Goal: Task Accomplishment & Management: Manage account settings

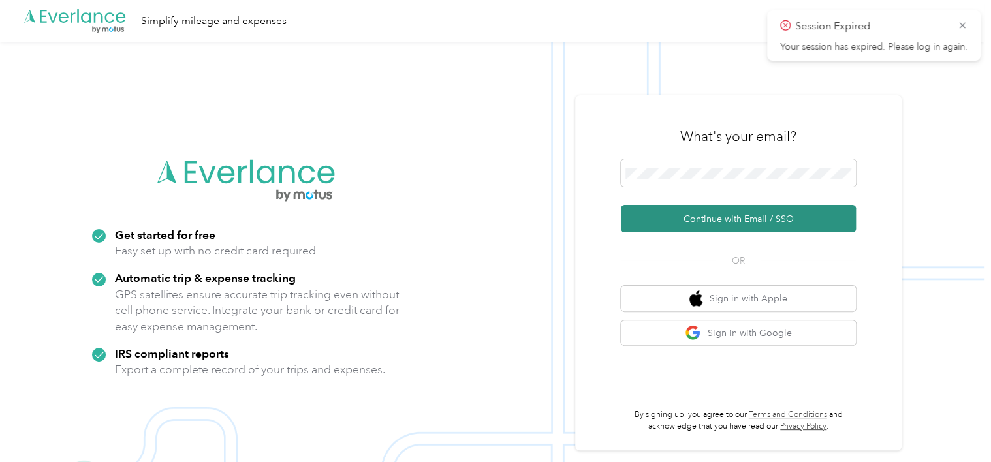
click at [801, 214] on button "Continue with Email / SSO" at bounding box center [738, 218] width 235 height 27
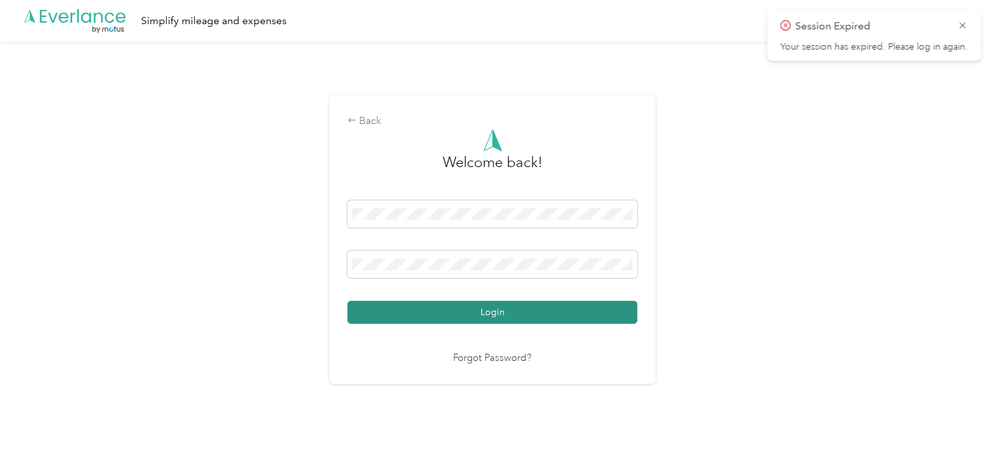
click at [568, 315] on button "Login" at bounding box center [492, 312] width 290 height 23
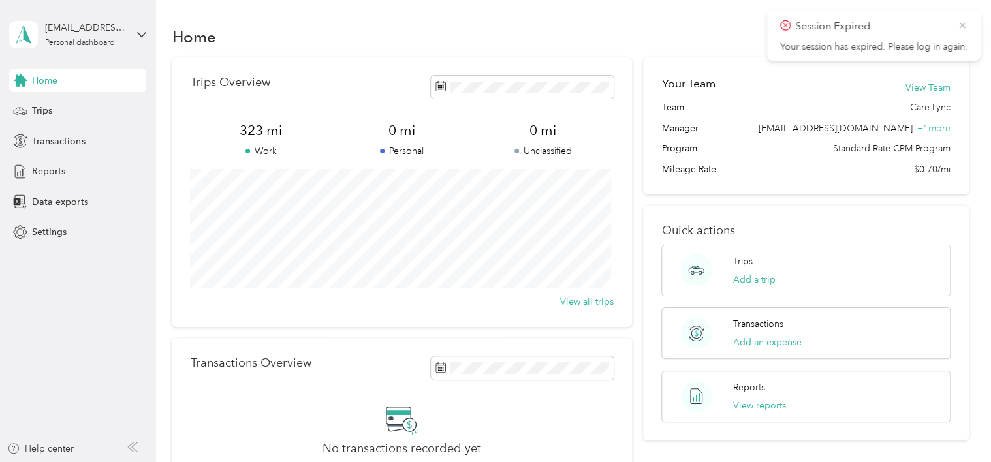
click at [962, 25] on icon at bounding box center [962, 25] width 6 height 6
click at [76, 114] on div "Trips" at bounding box center [77, 110] width 137 height 23
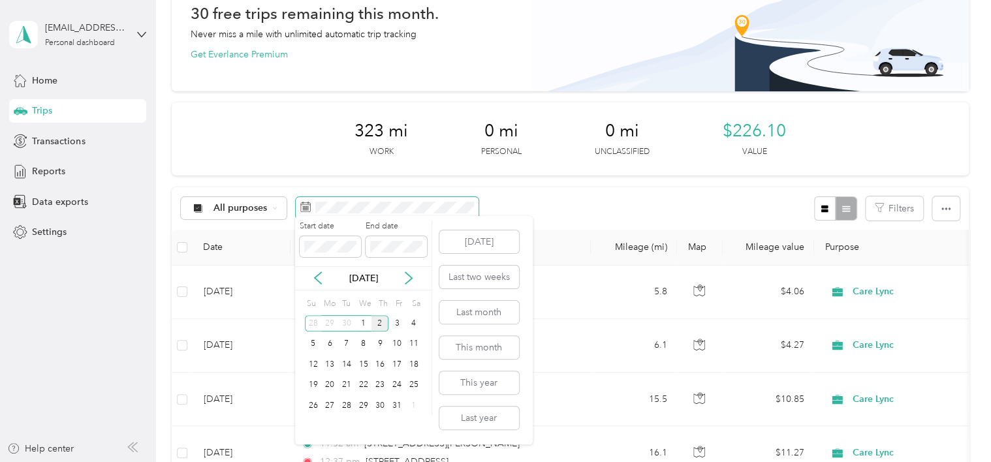
scroll to position [141, 0]
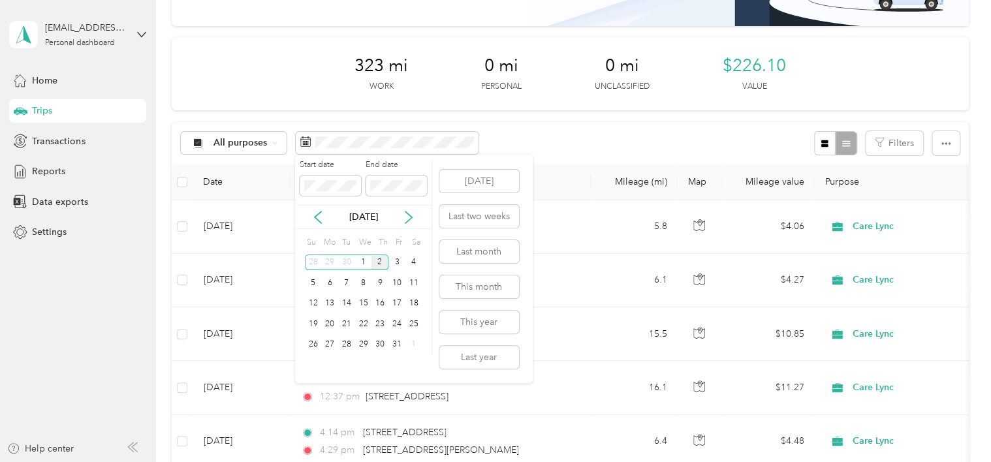
click at [401, 212] on div "[DATE]" at bounding box center [363, 217] width 136 height 14
drag, startPoint x: 401, startPoint y: 212, endPoint x: 411, endPoint y: 217, distance: 10.8
click at [411, 217] on icon at bounding box center [408, 217] width 13 height 13
click at [411, 217] on icon at bounding box center [408, 217] width 7 height 12
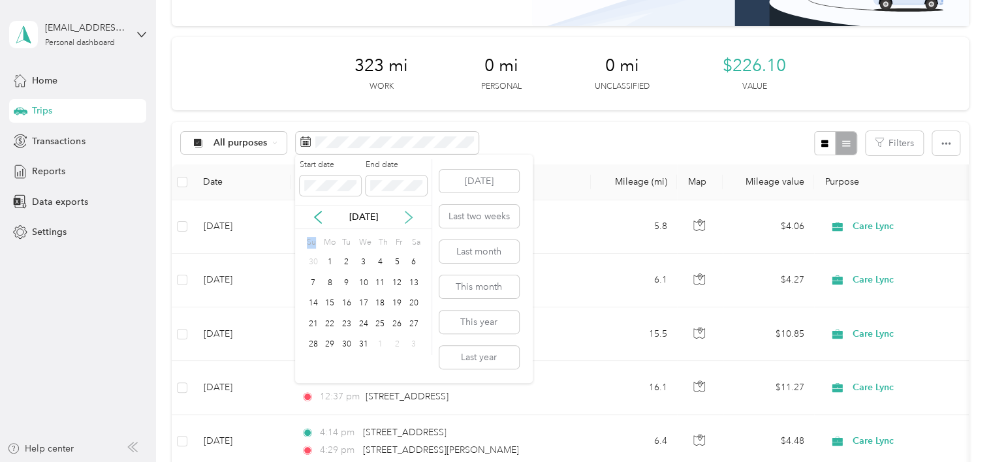
click at [411, 217] on icon at bounding box center [408, 217] width 7 height 12
click at [323, 215] on icon at bounding box center [317, 217] width 13 height 13
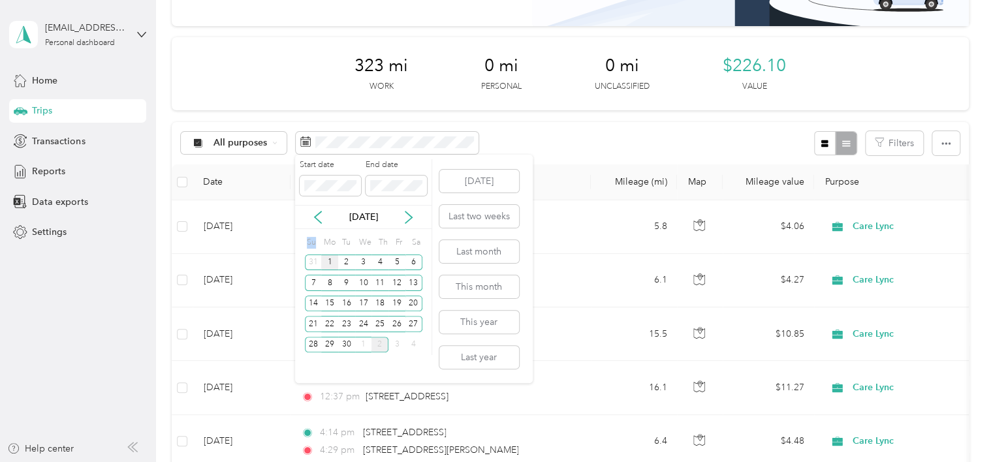
click at [335, 260] on div "1" at bounding box center [329, 262] width 17 height 16
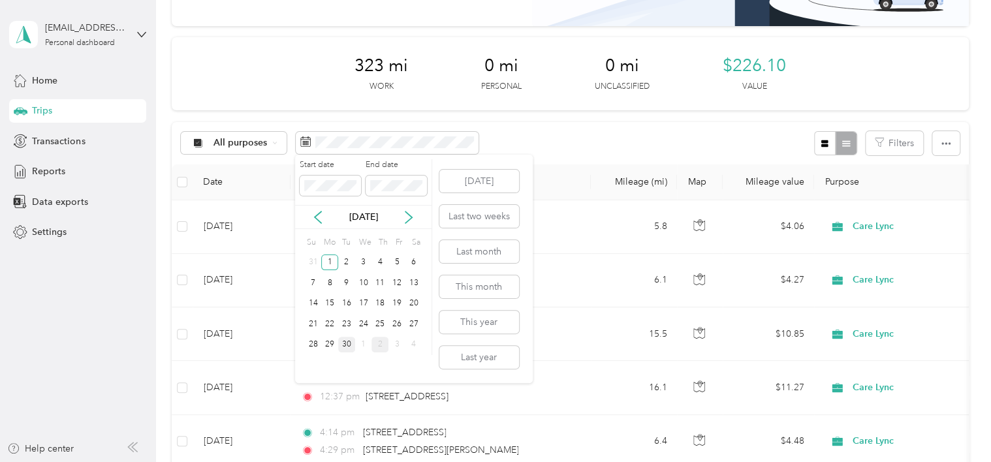
click at [350, 342] on div "30" at bounding box center [346, 345] width 17 height 16
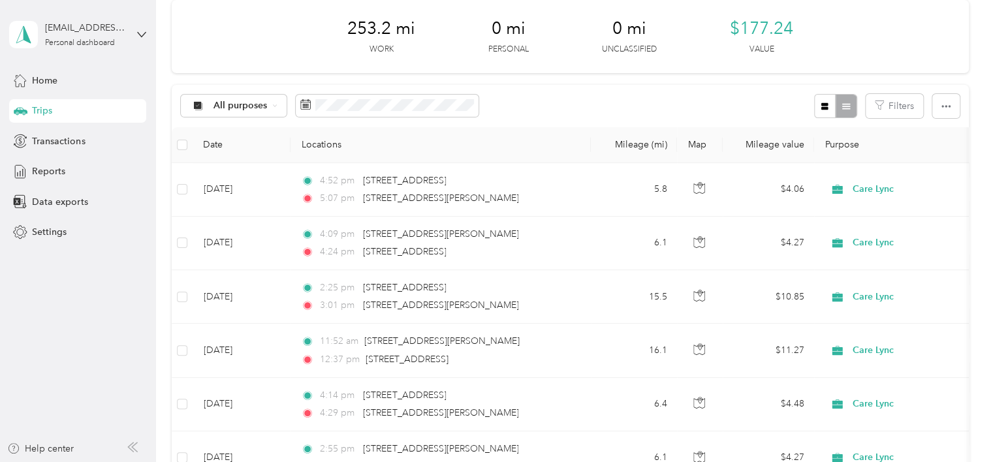
scroll to position [206, 0]
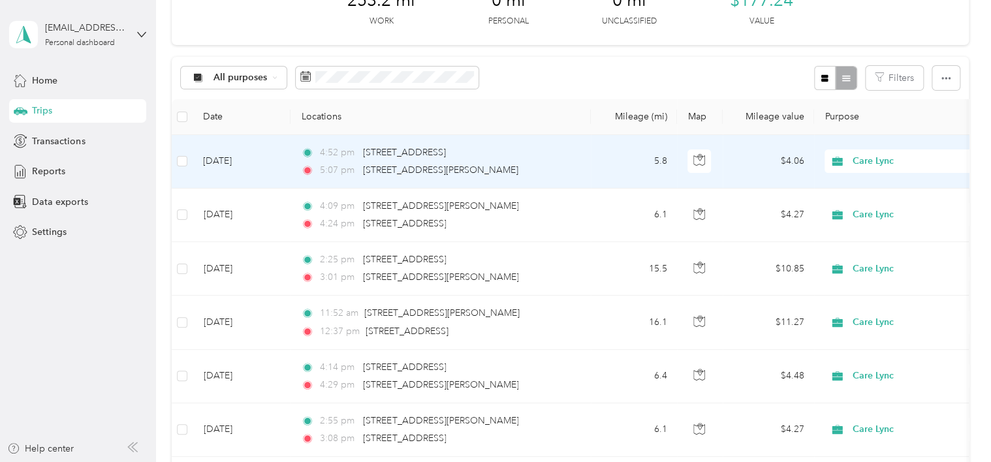
click at [264, 163] on td "[DATE]" at bounding box center [242, 162] width 98 height 54
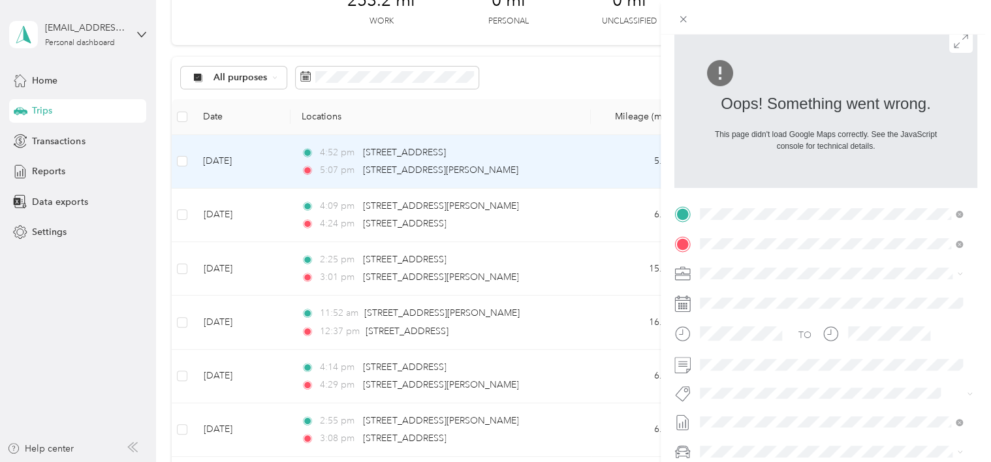
scroll to position [131, 0]
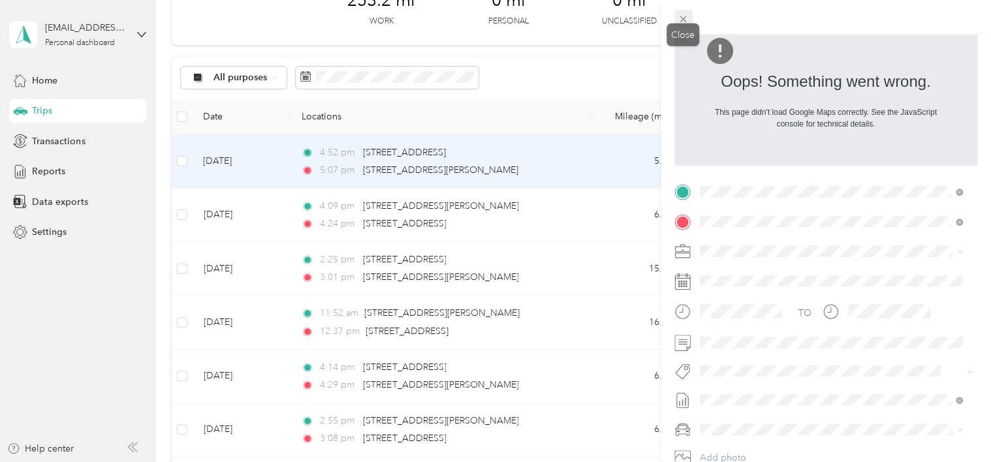
click at [686, 23] on icon at bounding box center [682, 19] width 11 height 11
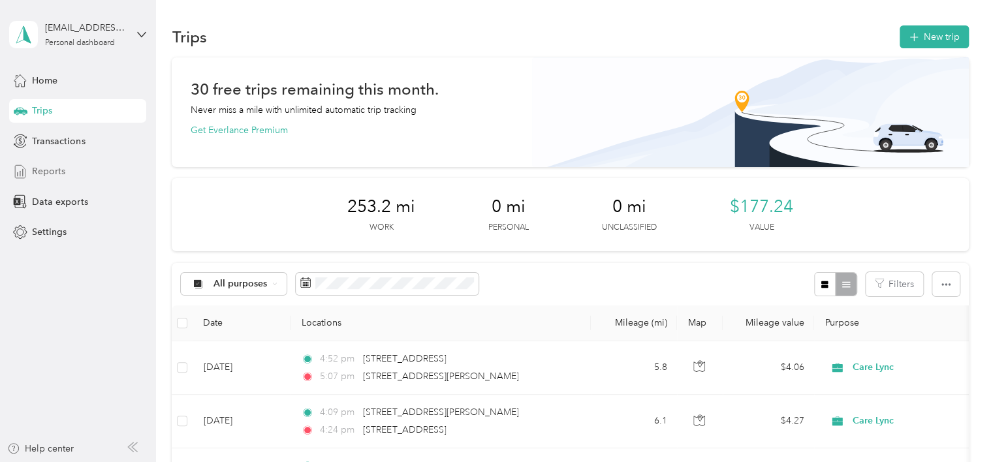
click at [69, 167] on div "Reports" at bounding box center [77, 171] width 137 height 23
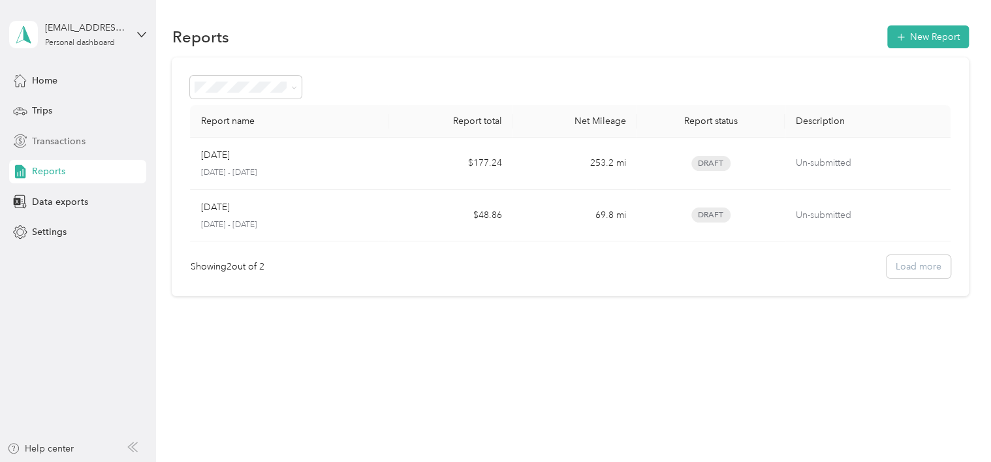
click at [78, 138] on span "Transactions" at bounding box center [58, 141] width 53 height 14
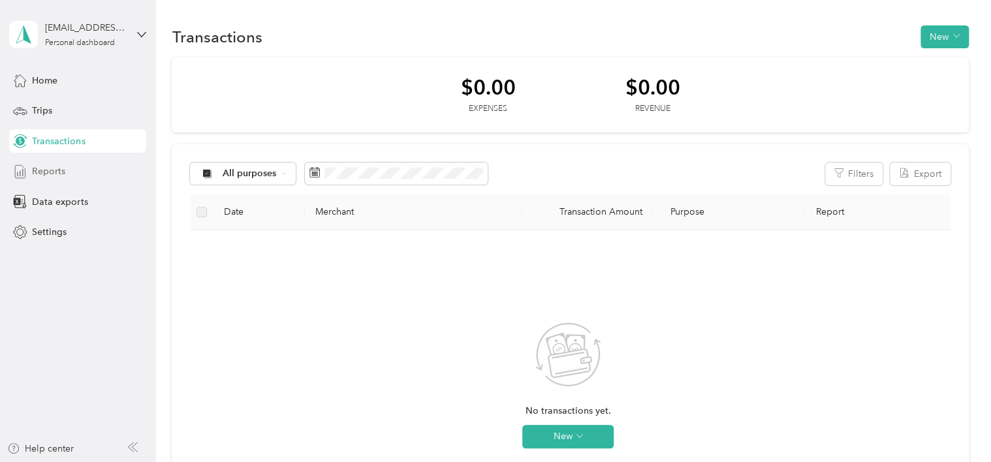
click at [67, 169] on div "Reports" at bounding box center [77, 171] width 137 height 23
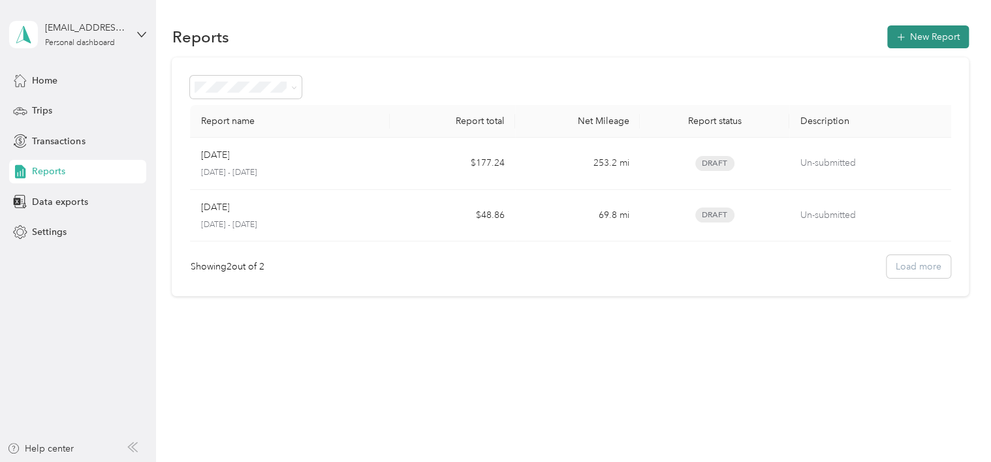
click at [963, 36] on button "New Report" at bounding box center [928, 36] width 82 height 23
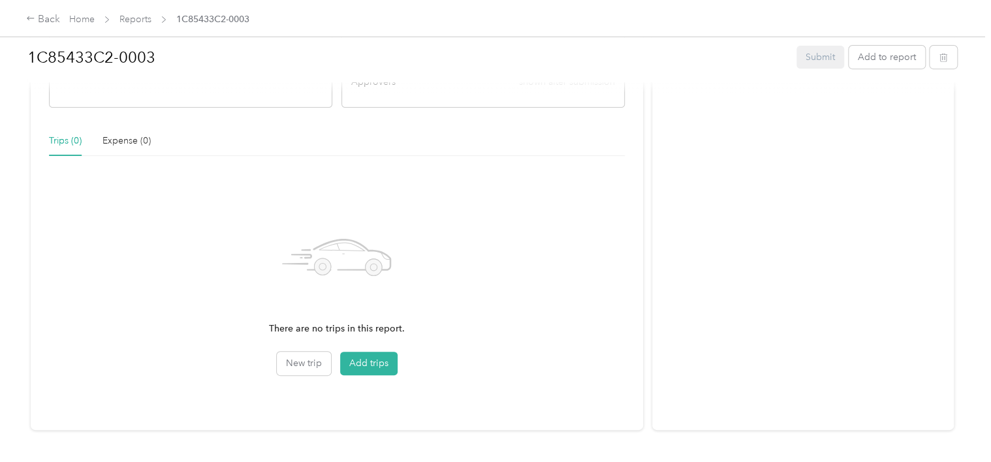
scroll to position [307, 0]
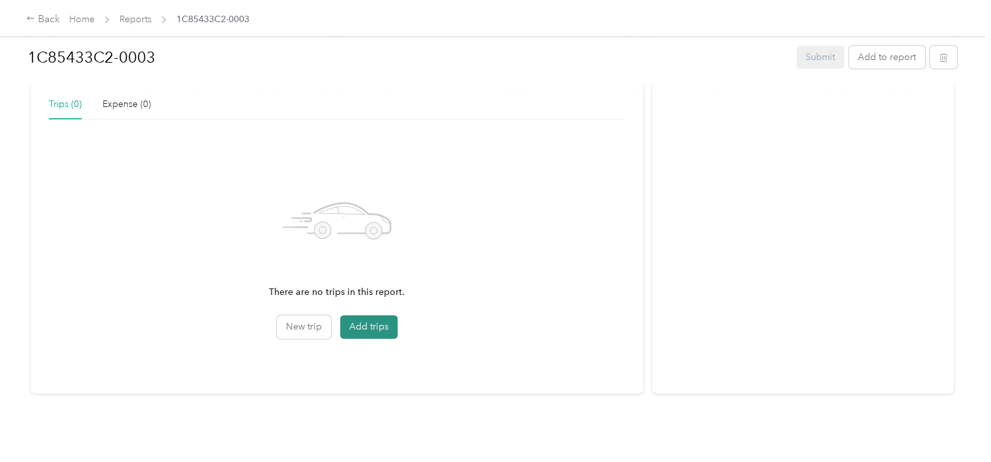
click at [381, 326] on button "Add trips" at bounding box center [368, 326] width 57 height 23
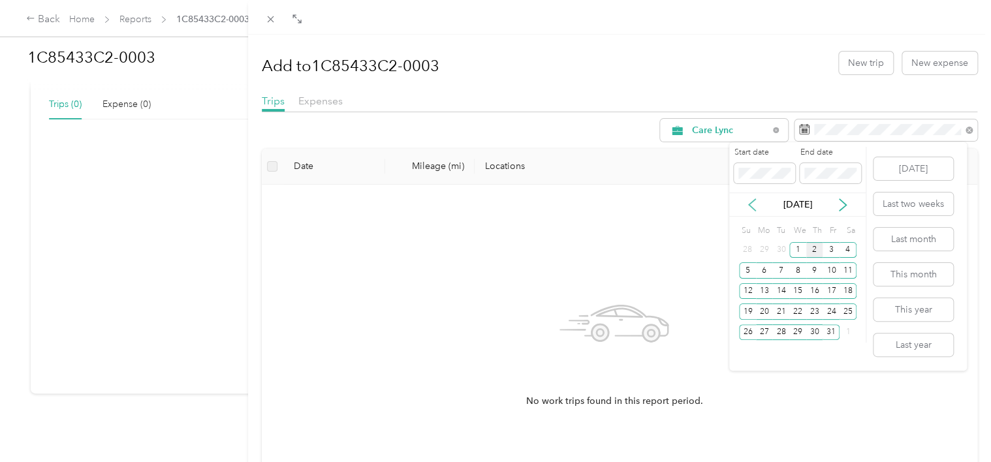
click at [751, 201] on icon at bounding box center [751, 204] width 13 height 13
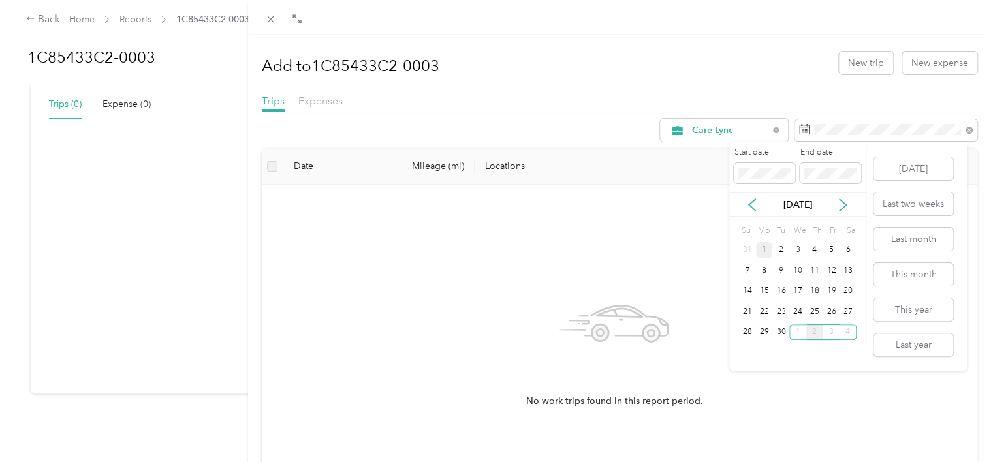
click at [758, 248] on div "1" at bounding box center [764, 250] width 17 height 16
click at [782, 332] on div "30" at bounding box center [780, 332] width 17 height 16
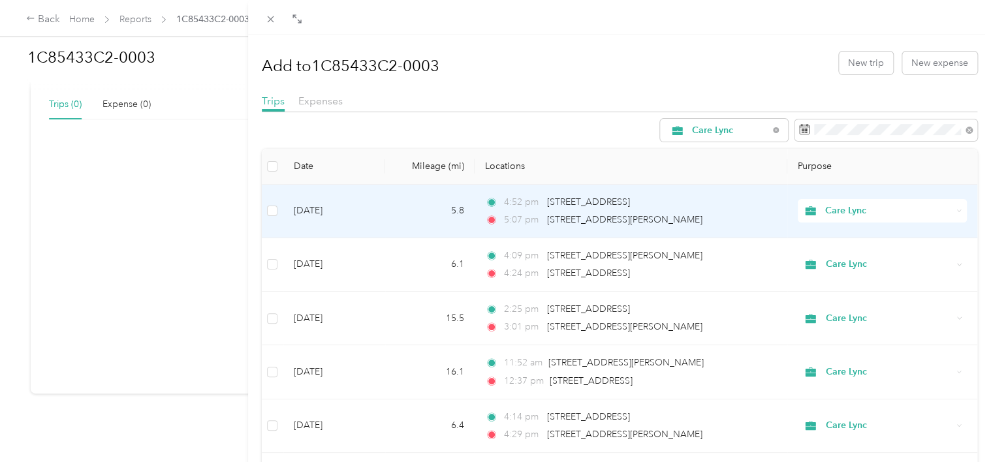
click at [279, 164] on th at bounding box center [273, 167] width 22 height 36
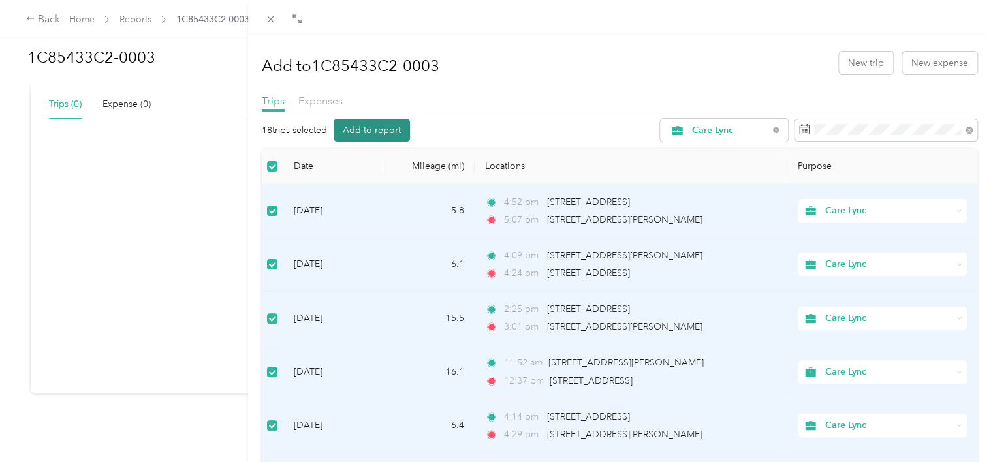
click at [409, 133] on button "Add to report" at bounding box center [371, 130] width 76 height 23
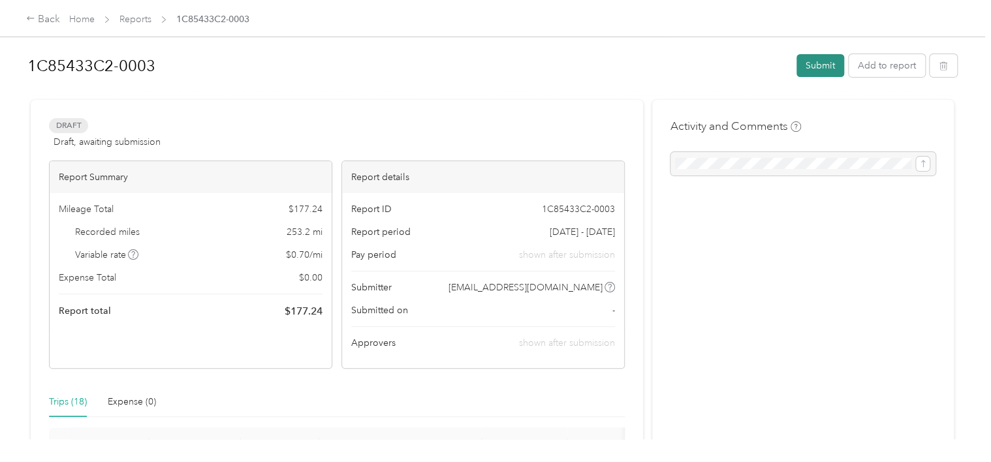
click at [828, 60] on button "Submit" at bounding box center [820, 65] width 48 height 23
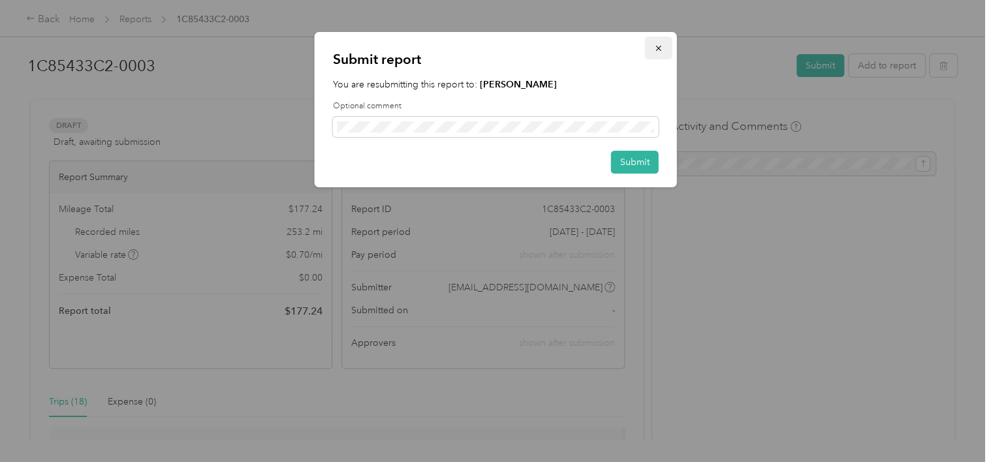
click at [657, 45] on icon "button" at bounding box center [658, 48] width 9 height 9
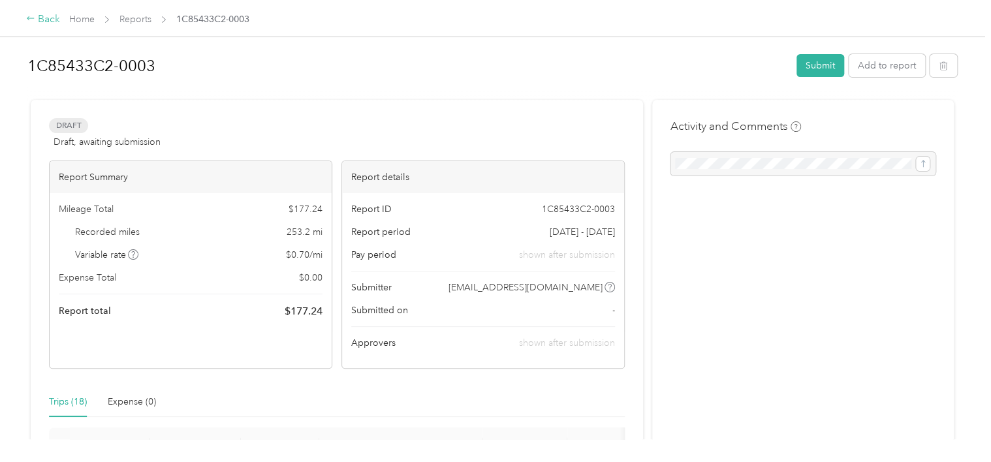
click at [50, 22] on div "Back" at bounding box center [43, 20] width 34 height 16
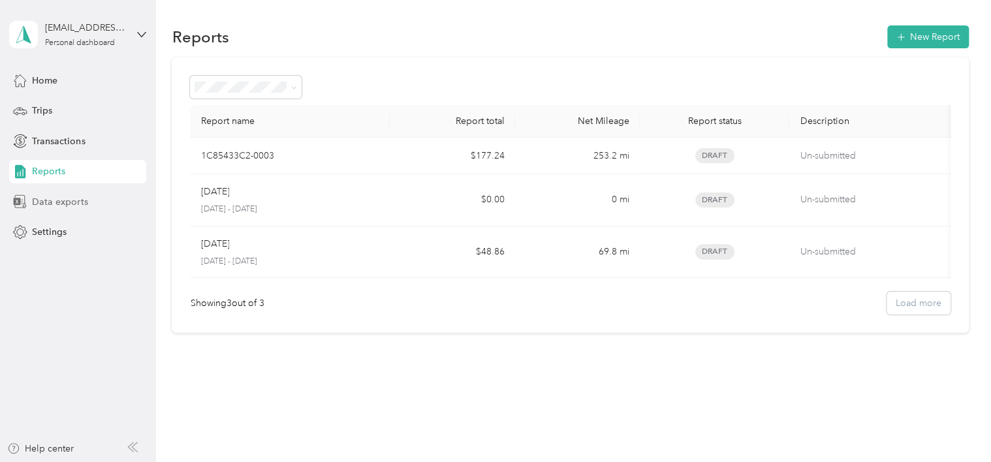
click at [84, 206] on span "Data exports" at bounding box center [59, 202] width 55 height 14
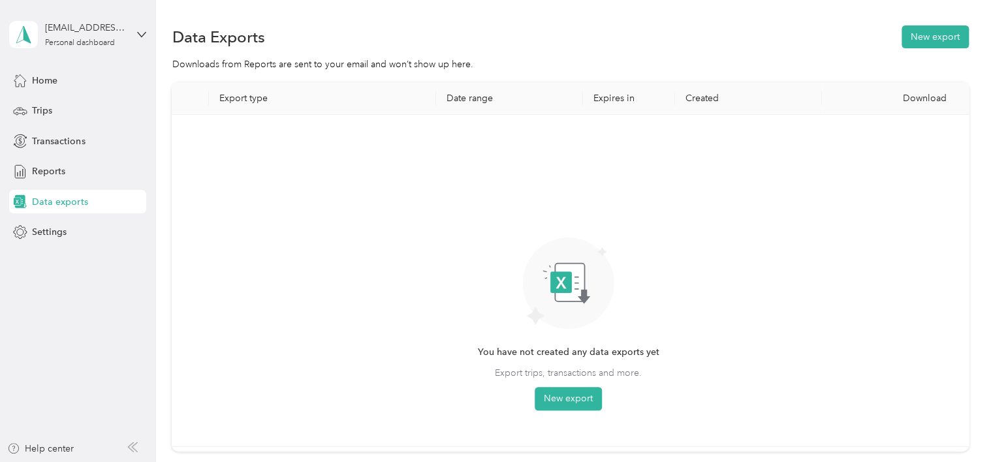
scroll to position [65, 0]
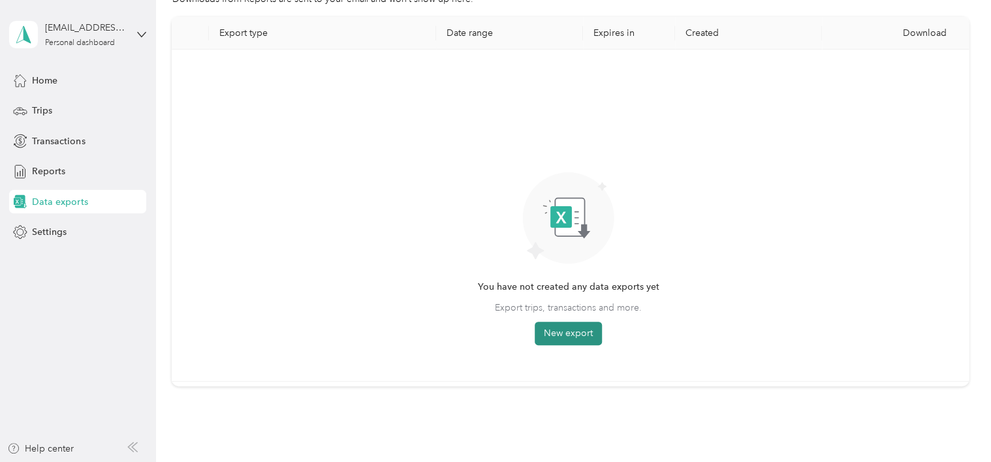
click at [573, 331] on button "New export" at bounding box center [567, 333] width 67 height 23
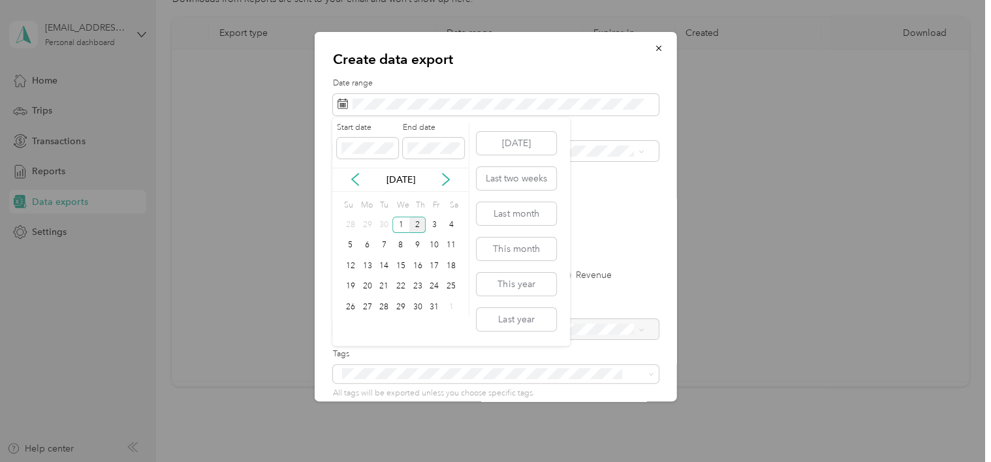
click at [355, 194] on div "Start date End date [DATE] Su Mo Tu We Th Fr Sa 28 29 30 1 2 3 4 5 6 7 8 9 10 1…" at bounding box center [400, 220] width 137 height 196
click at [355, 180] on icon at bounding box center [354, 179] width 13 height 13
click at [376, 221] on div "2" at bounding box center [383, 225] width 17 height 16
click at [365, 224] on div "1" at bounding box center [367, 225] width 17 height 16
click at [365, 226] on div "1" at bounding box center [367, 225] width 17 height 16
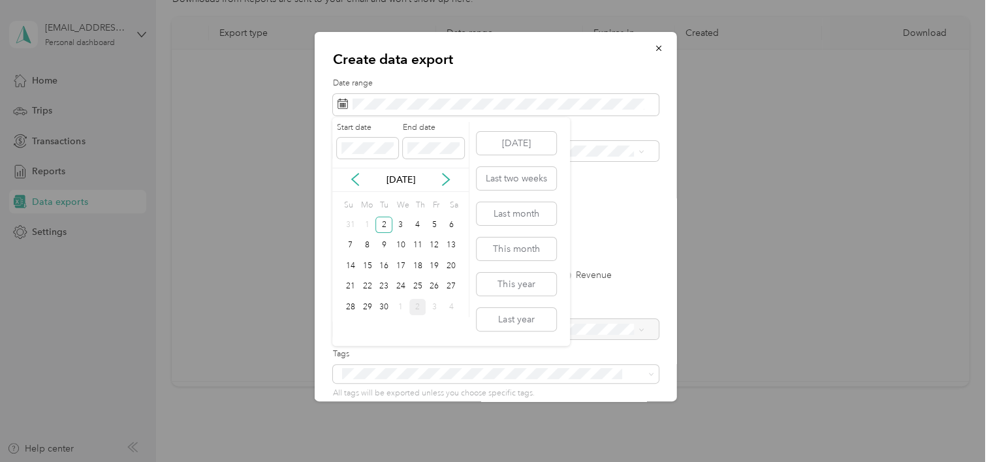
click at [367, 222] on div "1" at bounding box center [367, 225] width 17 height 16
click at [352, 162] on div "Start date End date" at bounding box center [400, 145] width 136 height 46
click at [352, 176] on icon at bounding box center [354, 179] width 13 height 13
click at [441, 178] on icon at bounding box center [445, 179] width 13 height 13
click at [365, 222] on div "1" at bounding box center [367, 225] width 17 height 16
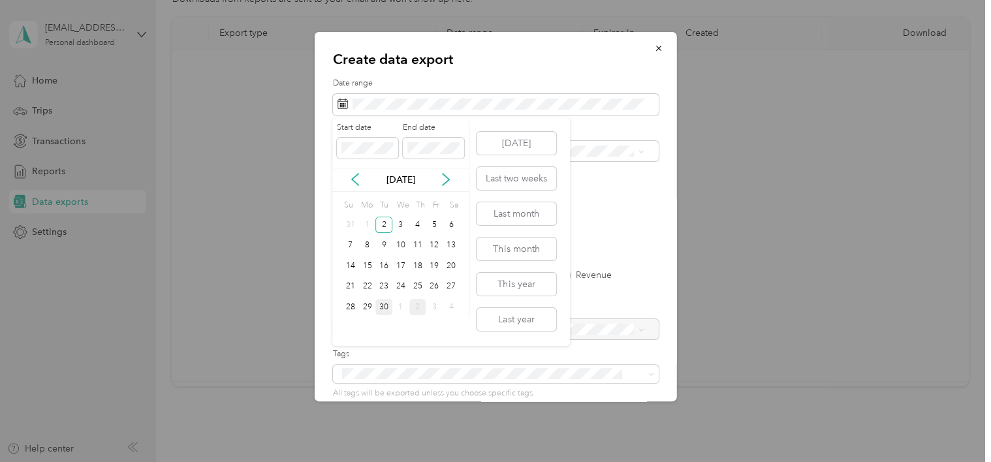
click at [387, 305] on div "30" at bounding box center [383, 307] width 17 height 16
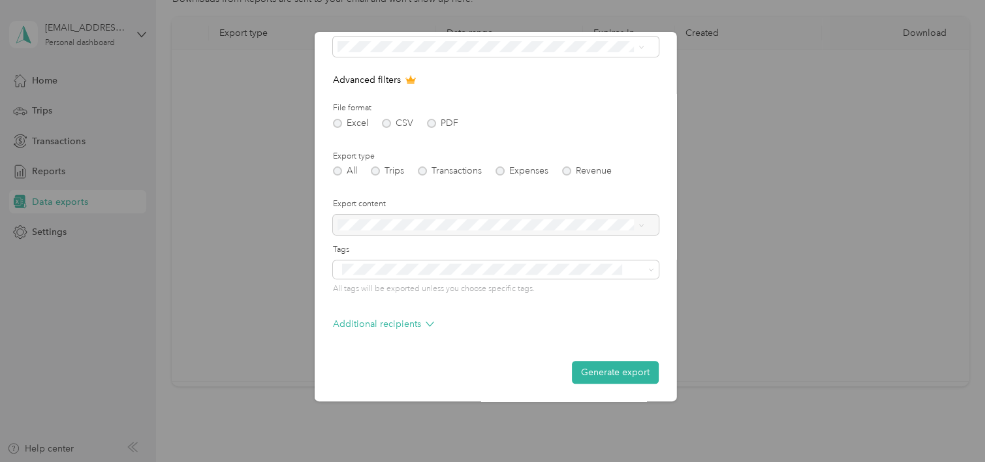
scroll to position [0, 0]
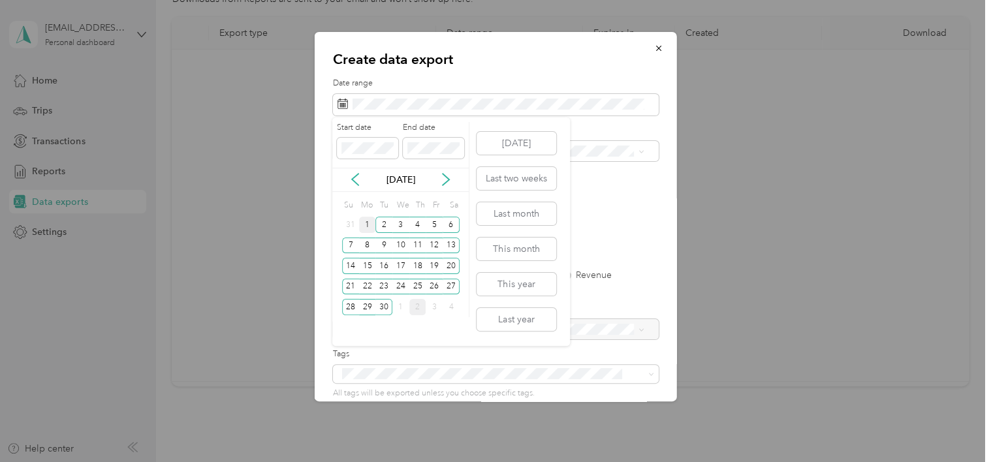
click at [368, 224] on div "1" at bounding box center [367, 225] width 17 height 16
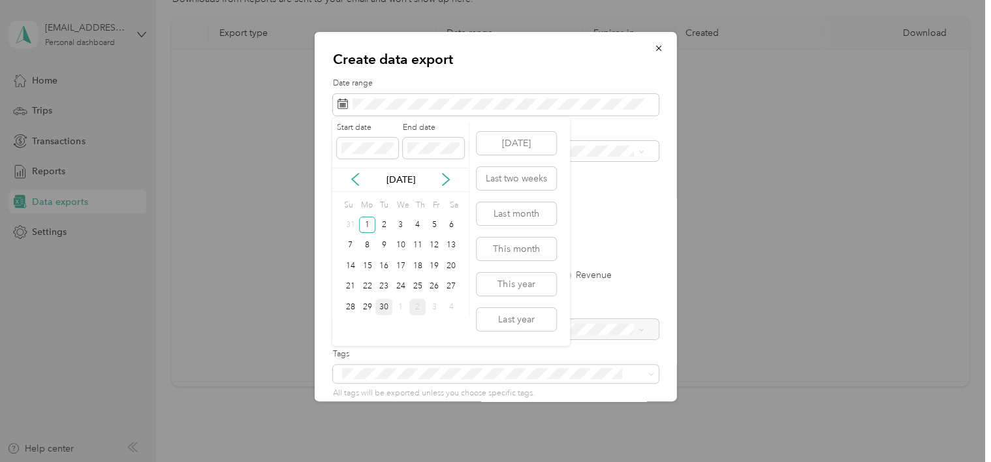
click at [386, 305] on div "30" at bounding box center [383, 307] width 17 height 16
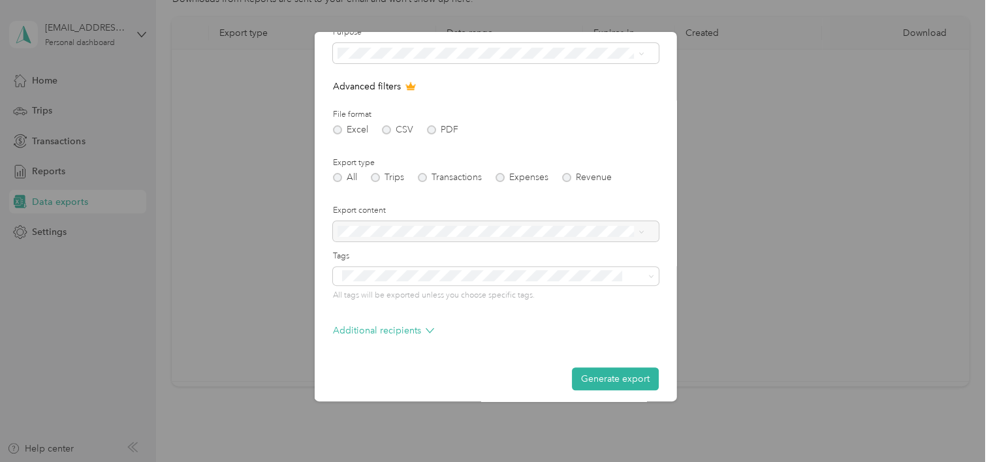
scroll to position [104, 0]
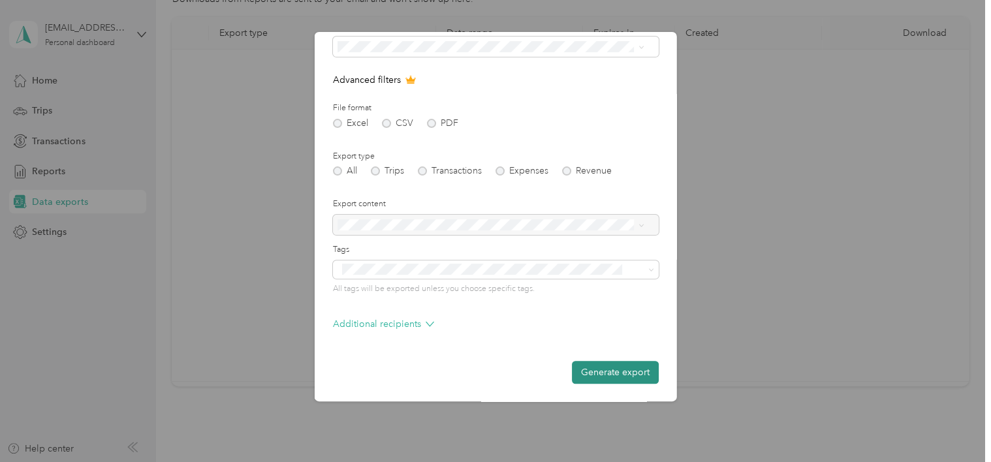
click at [602, 378] on button "Generate export" at bounding box center [615, 372] width 87 height 23
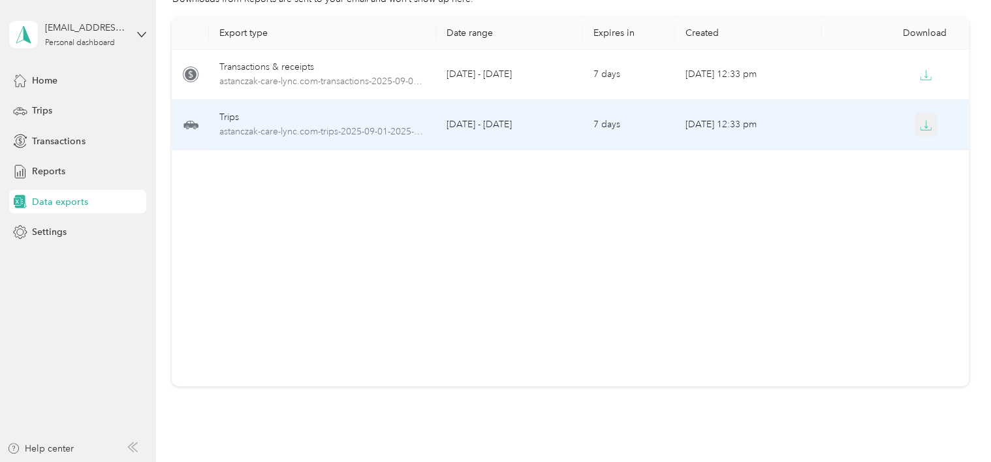
click at [929, 131] on button "button" at bounding box center [925, 124] width 23 height 23
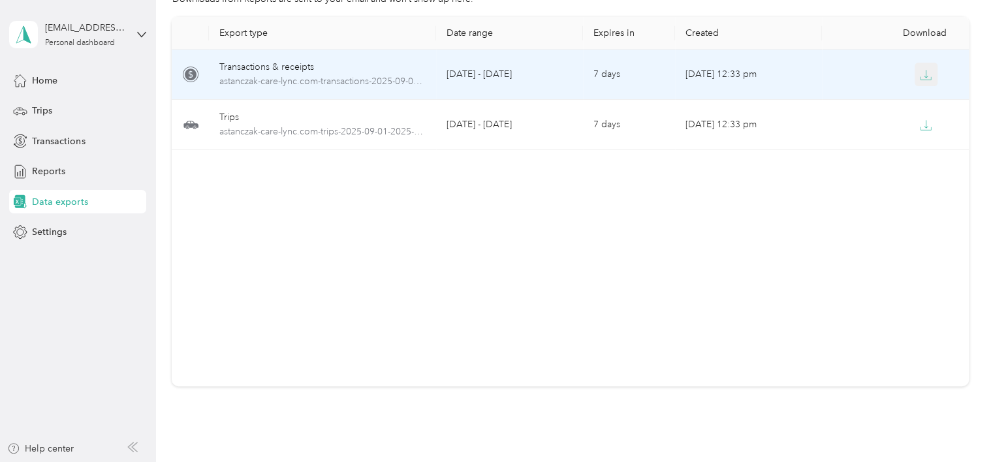
click at [919, 80] on icon "button" at bounding box center [925, 75] width 12 height 12
